Goal: Task Accomplishment & Management: Manage account settings

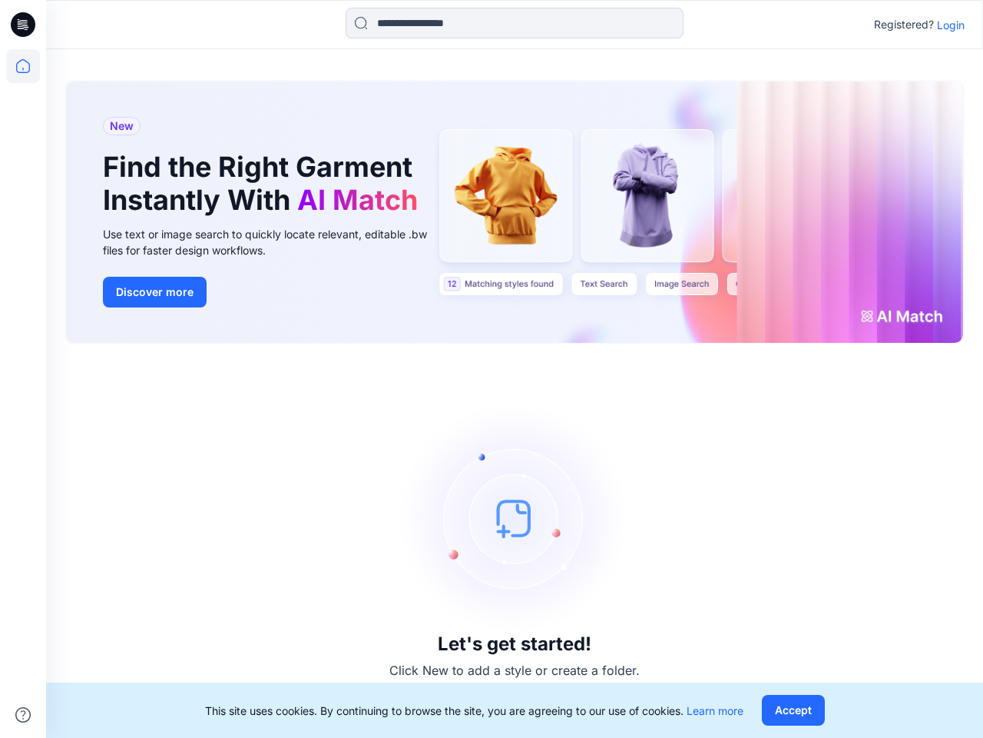
click at [492, 369] on div "Let's get started! Click New to add a style or create a folder." at bounding box center [515, 541] width 900 height 357
click at [24, 25] on icon at bounding box center [25, 25] width 6 height 1
click at [23, 66] on icon at bounding box center [23, 66] width 34 height 34
click at [23, 715] on icon at bounding box center [22, 714] width 15 height 15
click at [515, 23] on input at bounding box center [515, 23] width 338 height 31
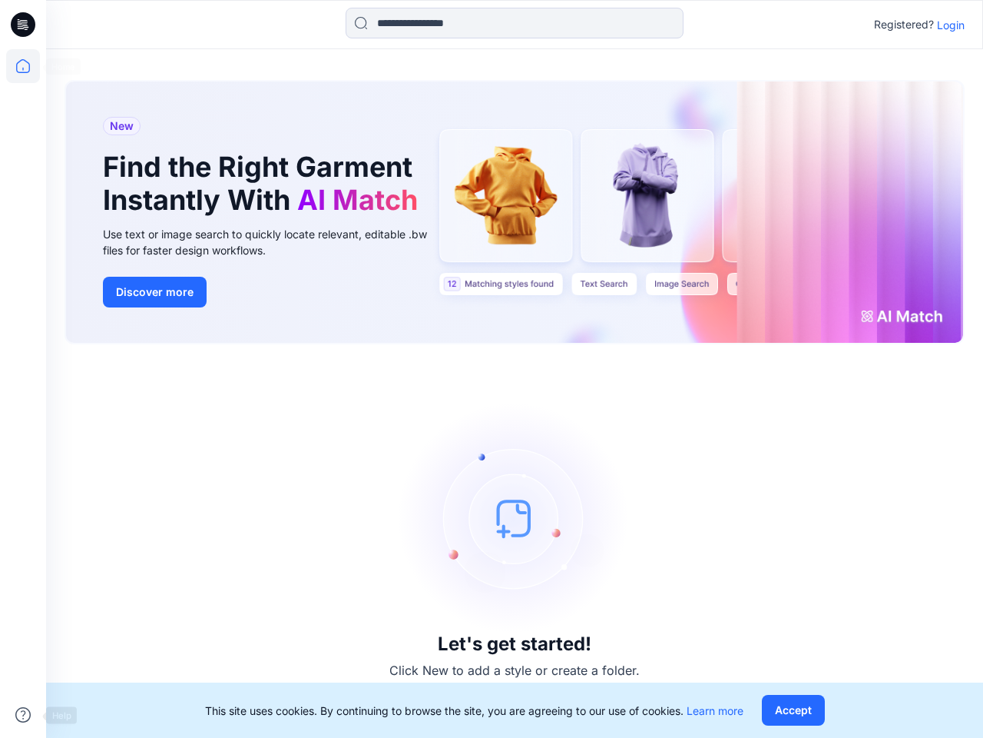
click at [951, 25] on p "Login" at bounding box center [951, 25] width 28 height 16
click at [793, 710] on button "Accept" at bounding box center [793, 710] width 63 height 31
